Goal: Task Accomplishment & Management: Use online tool/utility

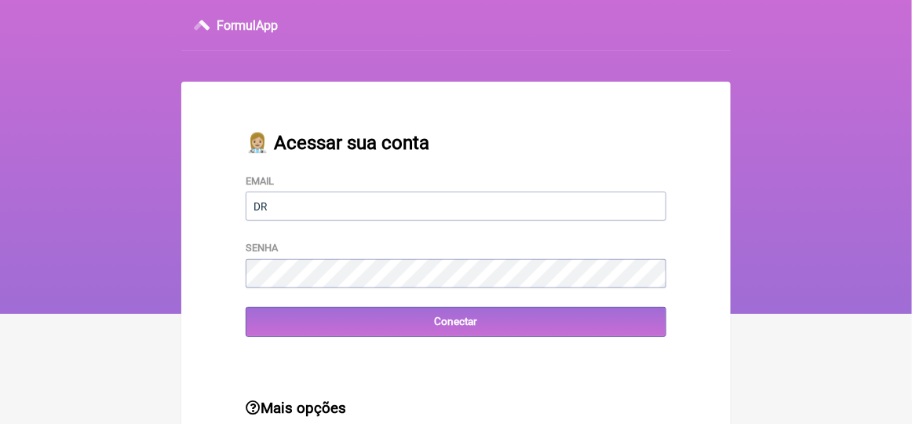
type input "[EMAIL_ADDRESS][DOMAIN_NAME]"
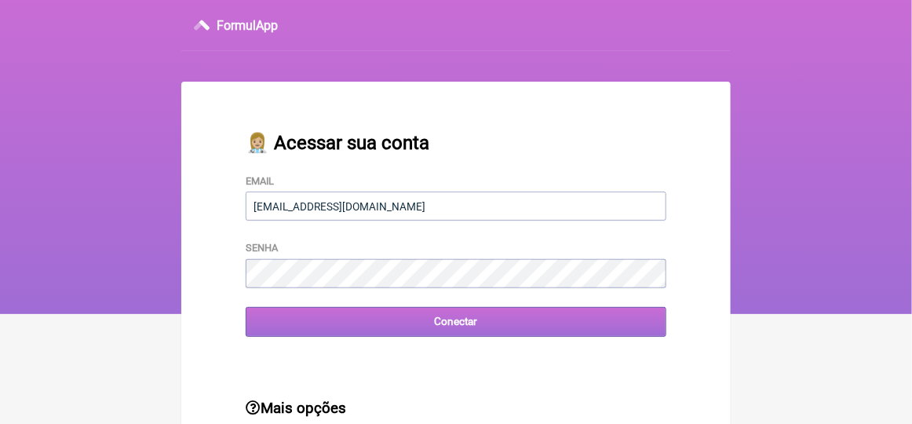
click at [279, 329] on input "Conectar" at bounding box center [456, 321] width 421 height 29
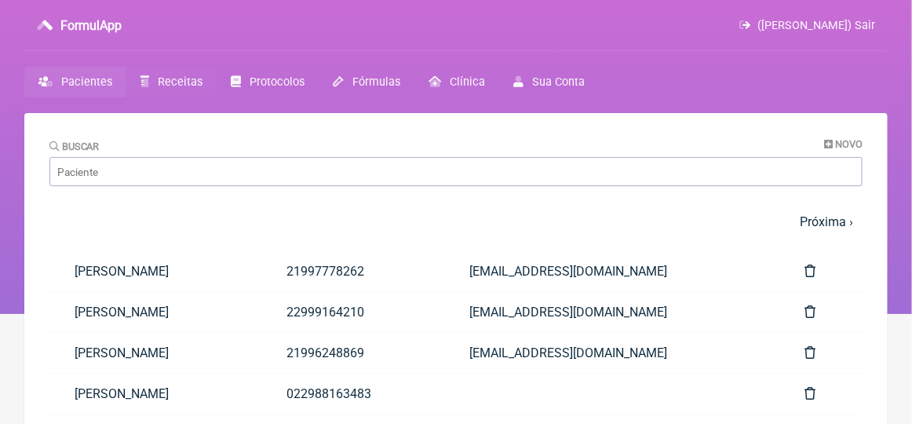
click at [170, 78] on span "Receitas" at bounding box center [180, 81] width 45 height 13
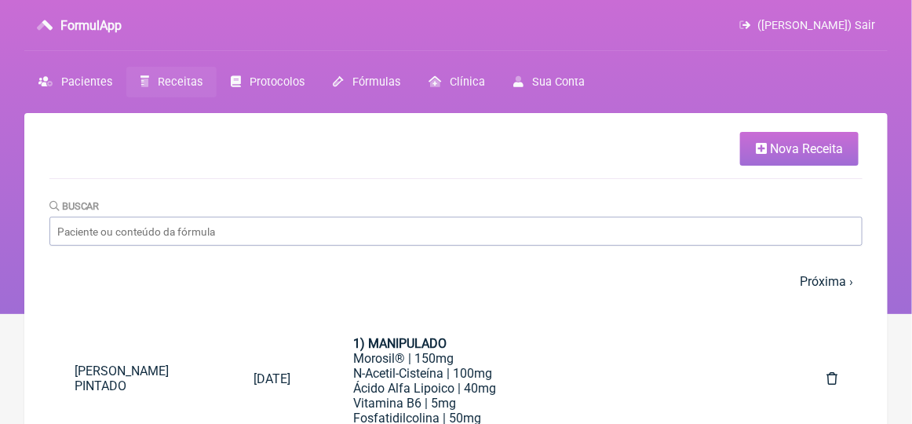
click at [817, 148] on span "Nova Receita" at bounding box center [806, 148] width 73 height 15
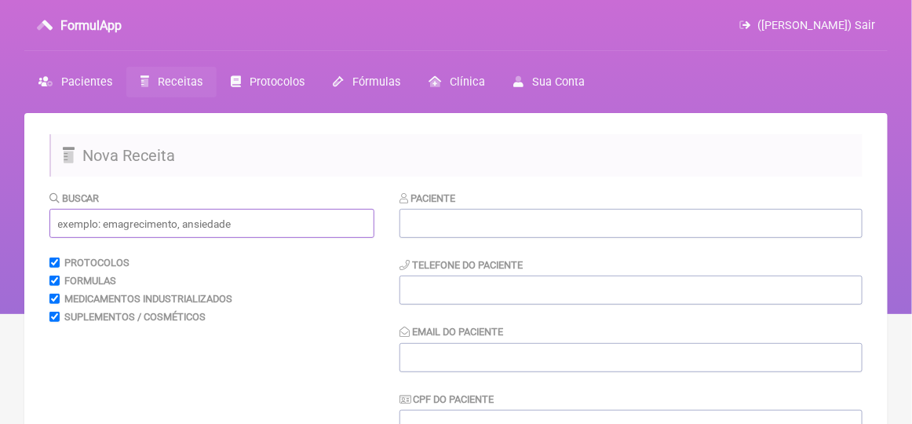
click at [65, 224] on input "text" at bounding box center [211, 223] width 325 height 29
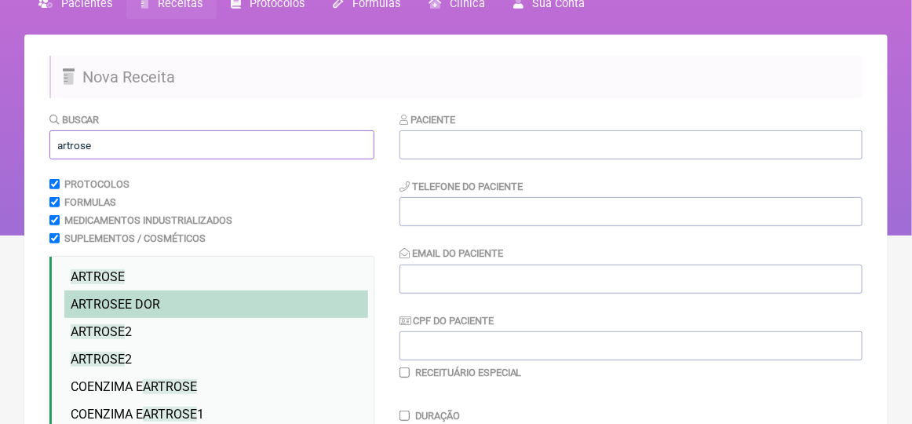
scroll to position [236, 0]
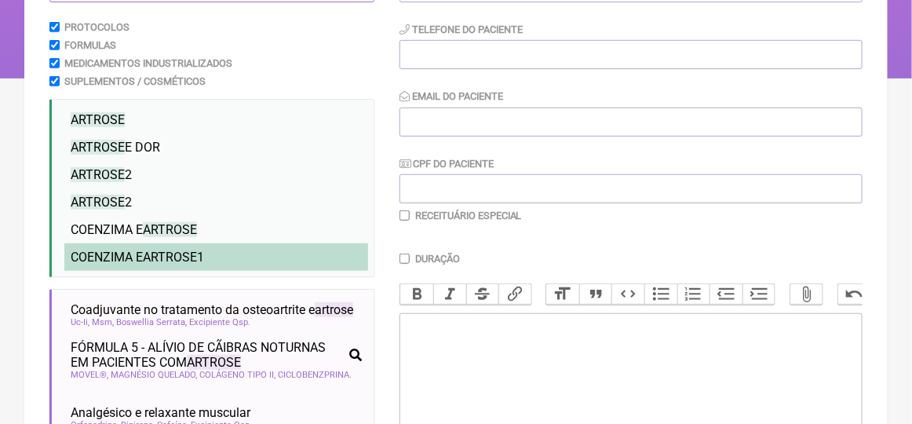
type input "artrose"
click at [157, 261] on span "ARTROSE" at bounding box center [170, 257] width 54 height 15
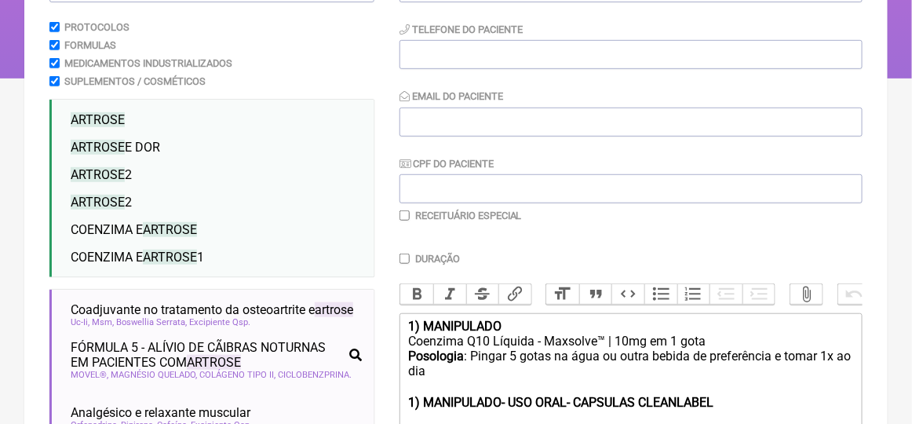
scroll to position [471, 0]
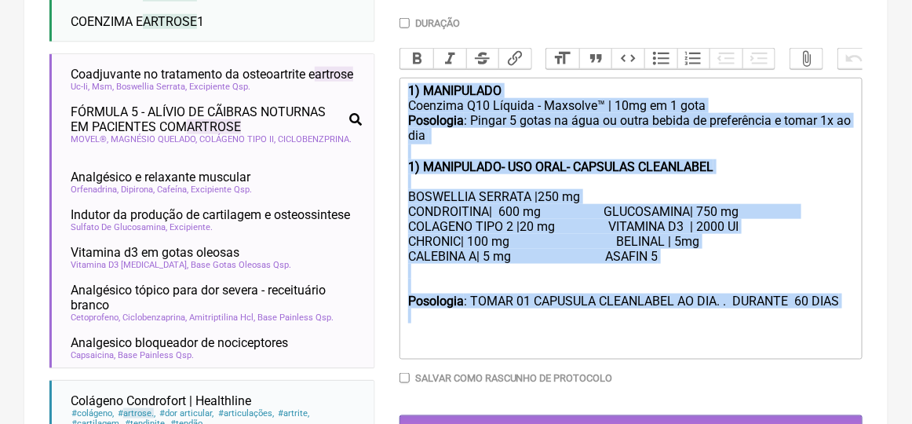
drag, startPoint x: 406, startPoint y: 104, endPoint x: 408, endPoint y: 347, distance: 243.4
click at [408, 347] on trix-editor "1) MANIPULADO Coenzima Q10 Líquida - Maxsolve™ | 10mg em 1 gota Posologia : Pin…" at bounding box center [631, 219] width 463 height 282
type trix-editor "<lor><ipsumd>5) SITAMETCON</adipis></eli><sed>Doeiusmo T51 Incidid - Utlabore™ …"
copy trix-editor "1) MANIPULADO Coenzima Q10 Líquida - Maxsolve™ | 10mg em 1 gota Posologia : Pin…"
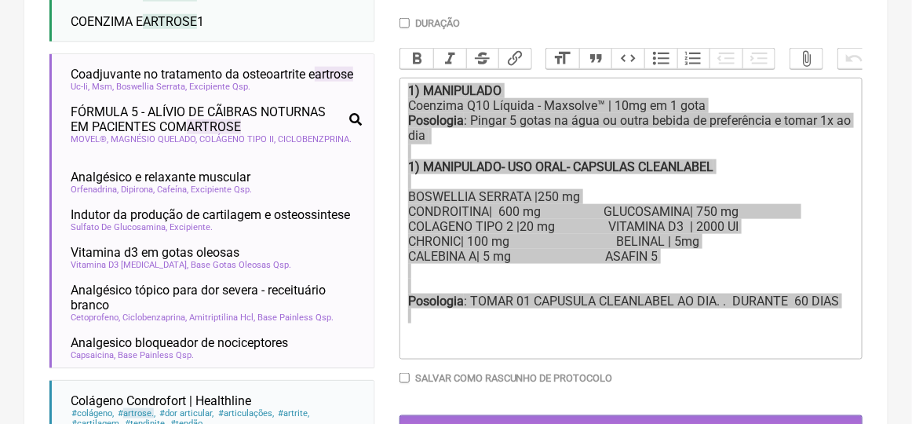
scroll to position [428, 0]
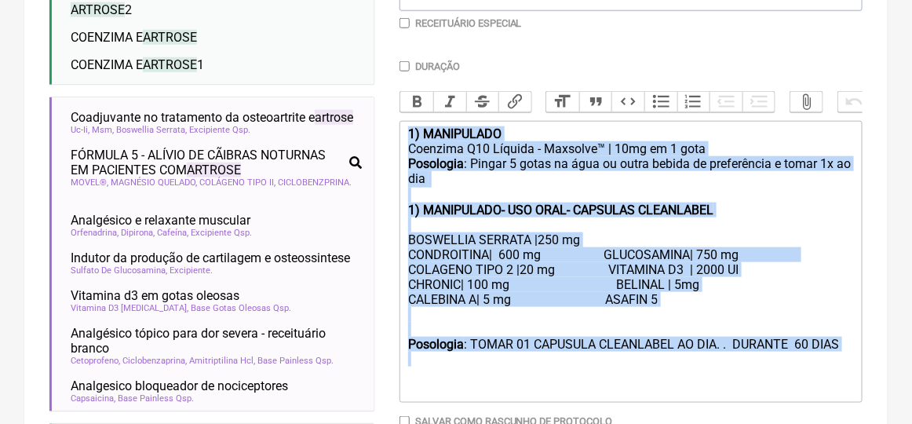
click at [725, 319] on div "CONDROITINA| 600 mg GLUCOSAMINA| 750 mg COLAGENO TIPO 2 |20 mg VITAMINA D3 | 20…" at bounding box center [631, 284] width 446 height 75
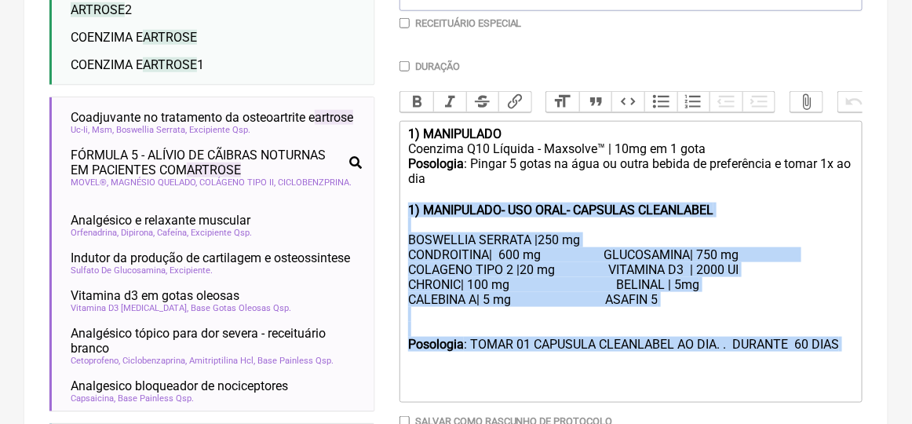
drag, startPoint x: 404, startPoint y: 220, endPoint x: 455, endPoint y: 375, distance: 162.7
click at [455, 375] on trix-editor "1) MANIPULADO Coenzima Q10 Líquida - Maxsolve™ | 10mg em 1 gota Posologia : Pin…" at bounding box center [631, 262] width 463 height 282
copy trix-editor "1) MANIPULADO- USO ORAL- CAPSULAS CLEANLABEL BOSWELLIA SERRATA |250 mg CONDROIT…"
